Goal: Ask a question

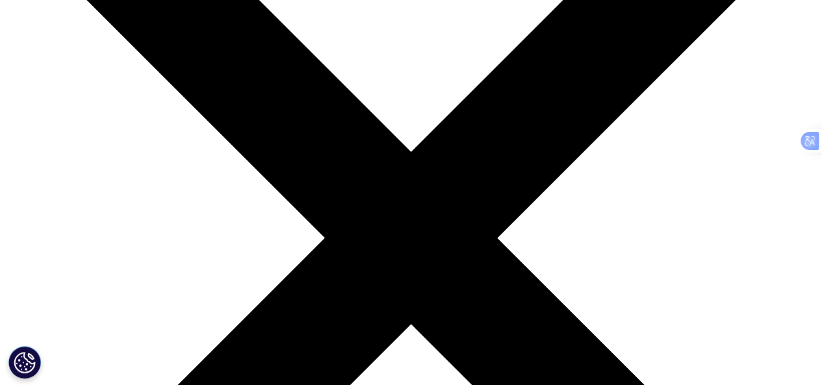
scroll to position [195, 0]
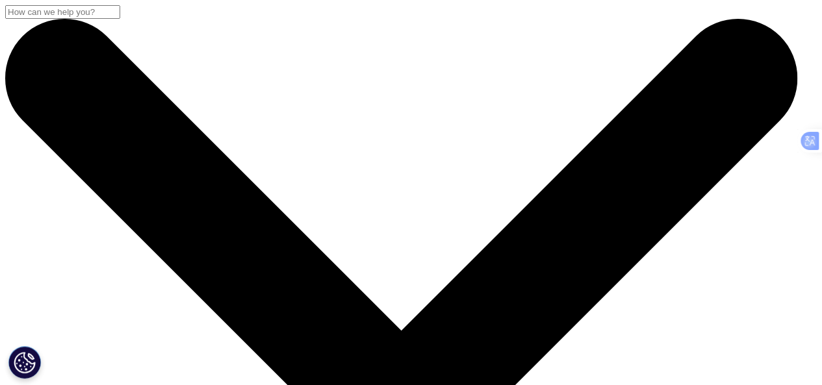
scroll to position [0, 0]
select select "Sales"
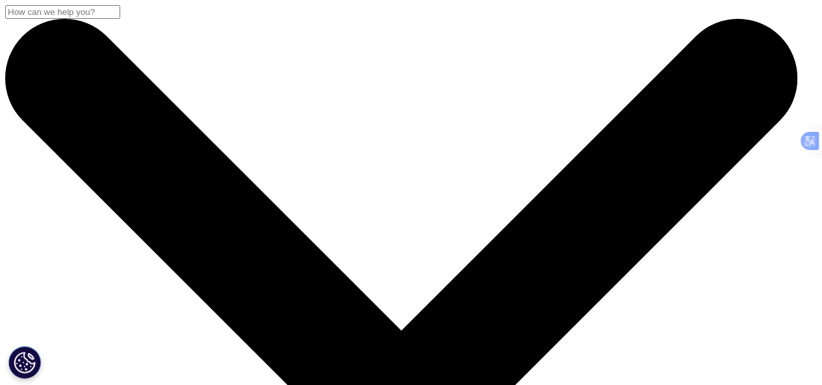
type input "Hina"
type input "ameen"
type input "03453077206"
select select "[GEOGRAPHIC_DATA]"
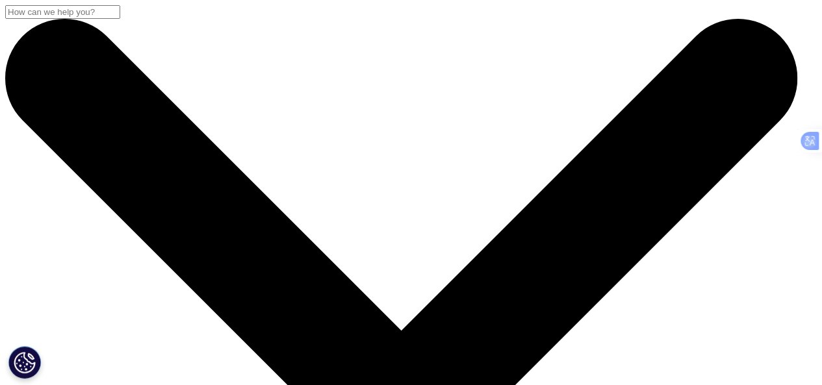
type input "Product Manager"
type input "Medisure Laboratories"
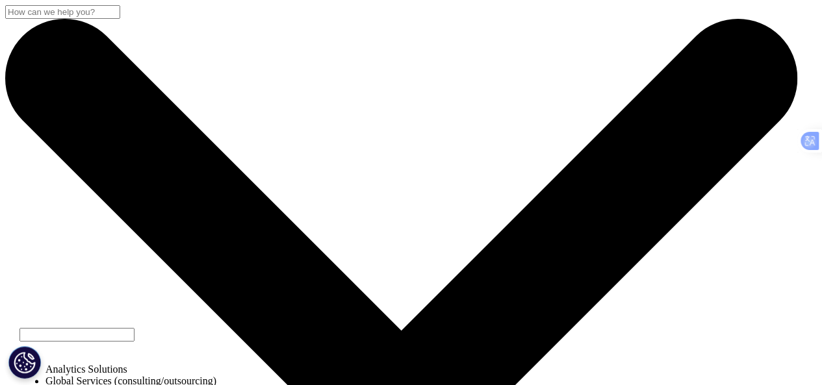
select select "Analytics Solutions"
type input "[EMAIL_ADDRESS][DOMAIN_NAME]"
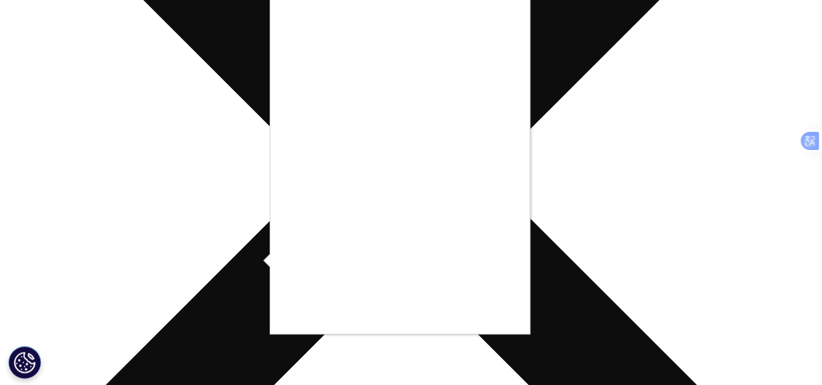
scroll to position [260, 0]
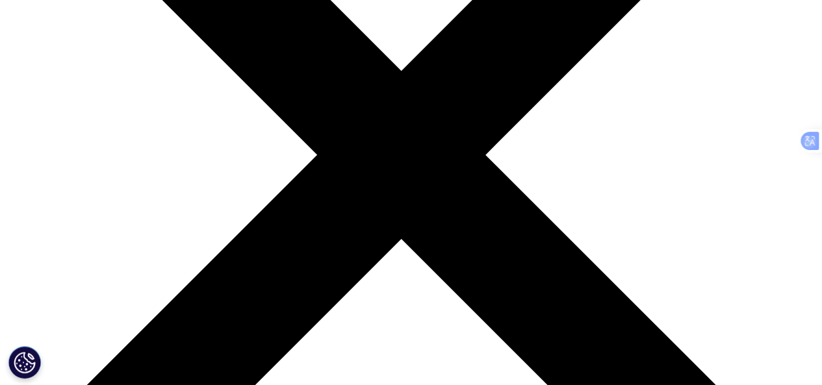
type textarea "I required IMS healthcare data for Rx analysis."
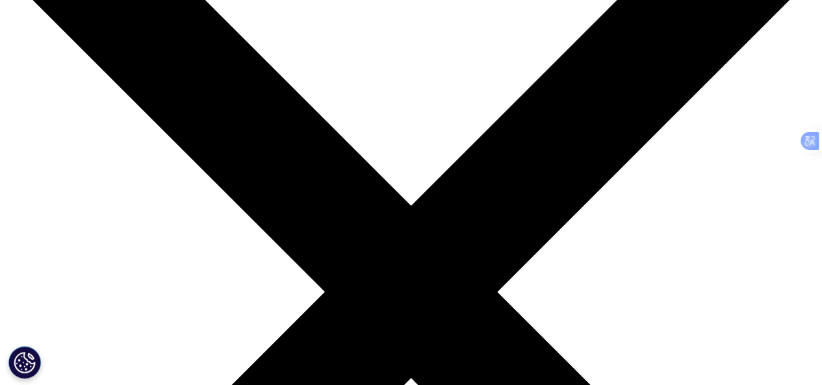
scroll to position [130, 0]
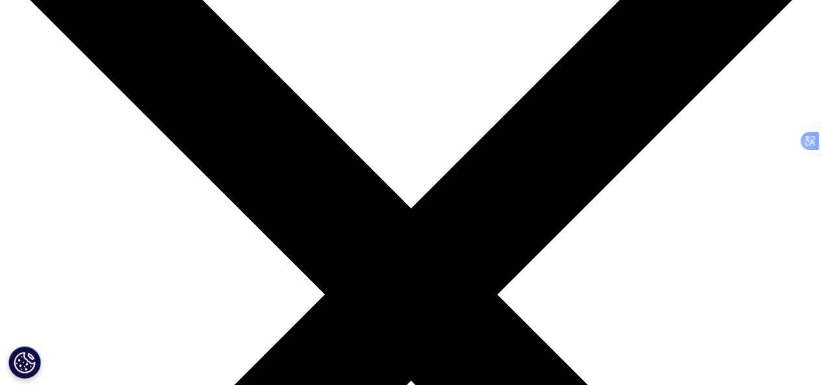
drag, startPoint x: 140, startPoint y: 197, endPoint x: 22, endPoint y: 84, distance: 163.1
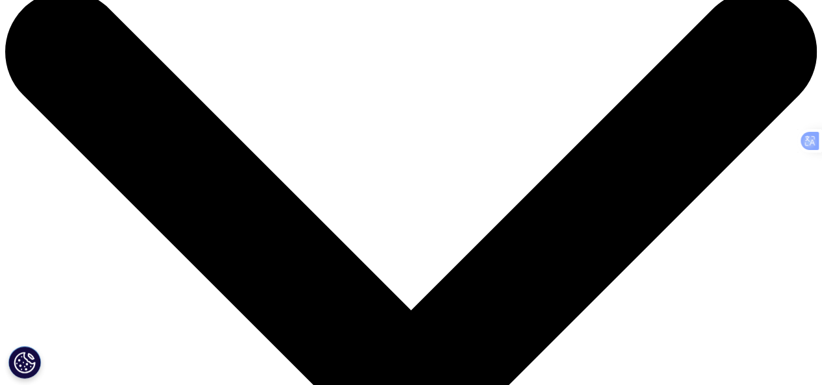
scroll to position [0, 0]
